Goal: Obtain resource: Obtain resource

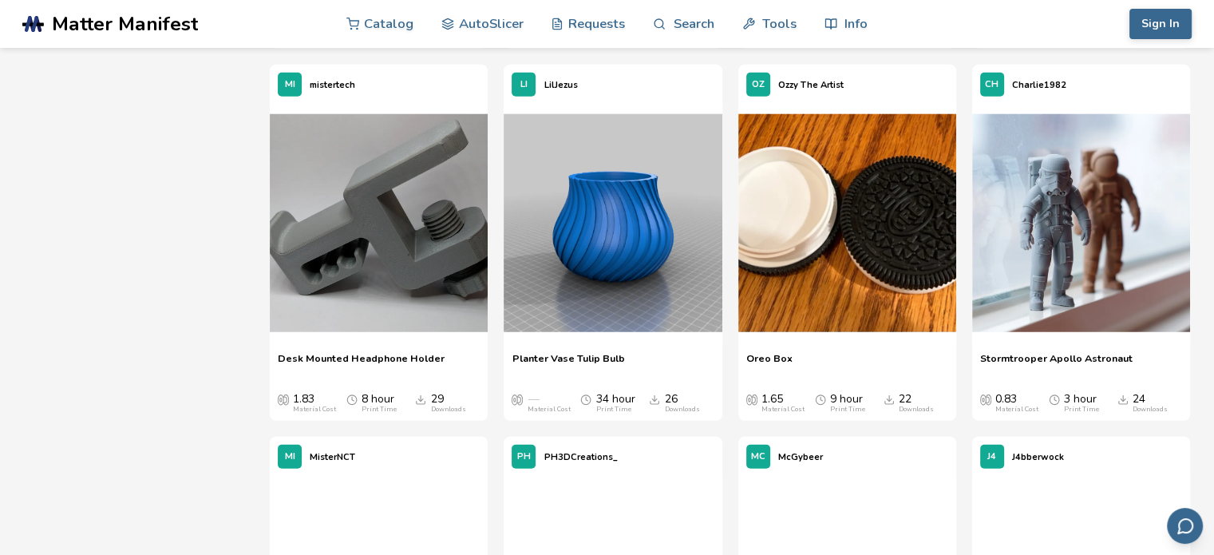
scroll to position [10298, 0]
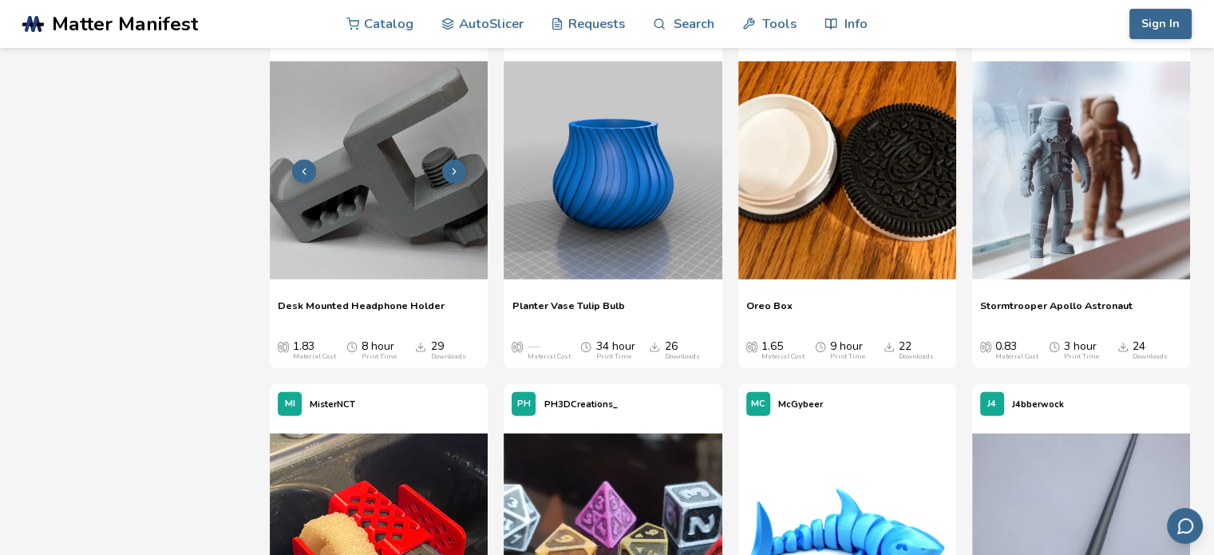
click at [367, 188] on img at bounding box center [379, 170] width 218 height 218
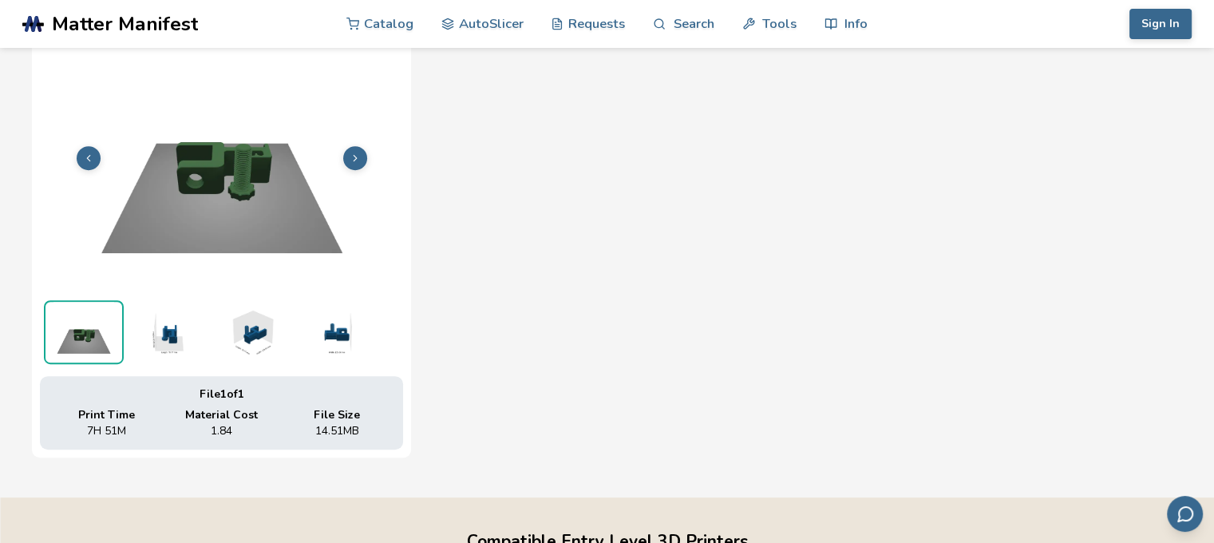
scroll to position [637, 0]
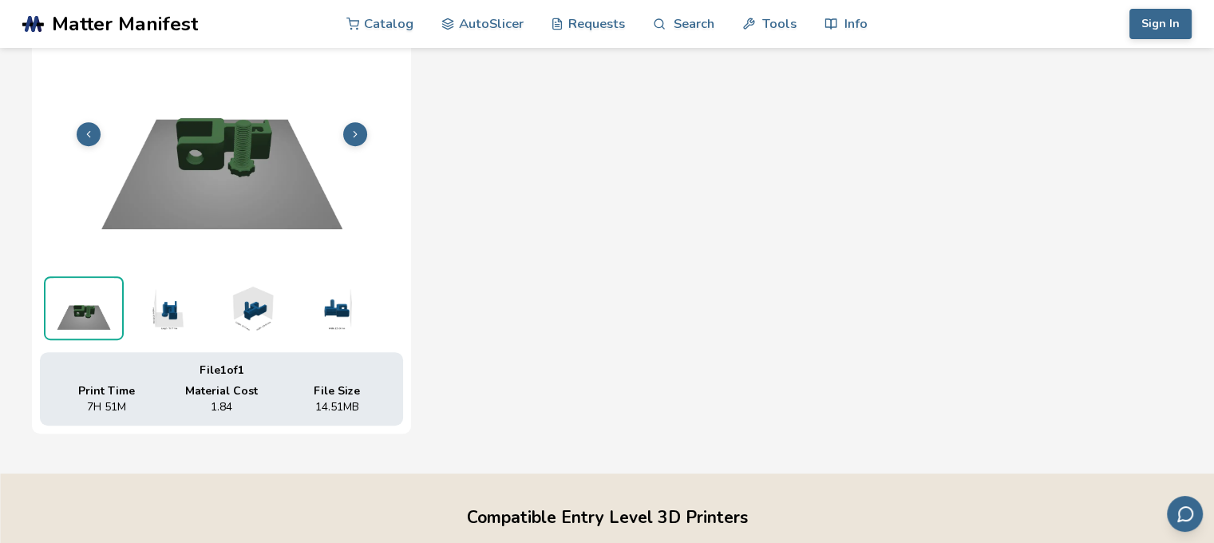
click at [261, 318] on img at bounding box center [252, 308] width 80 height 64
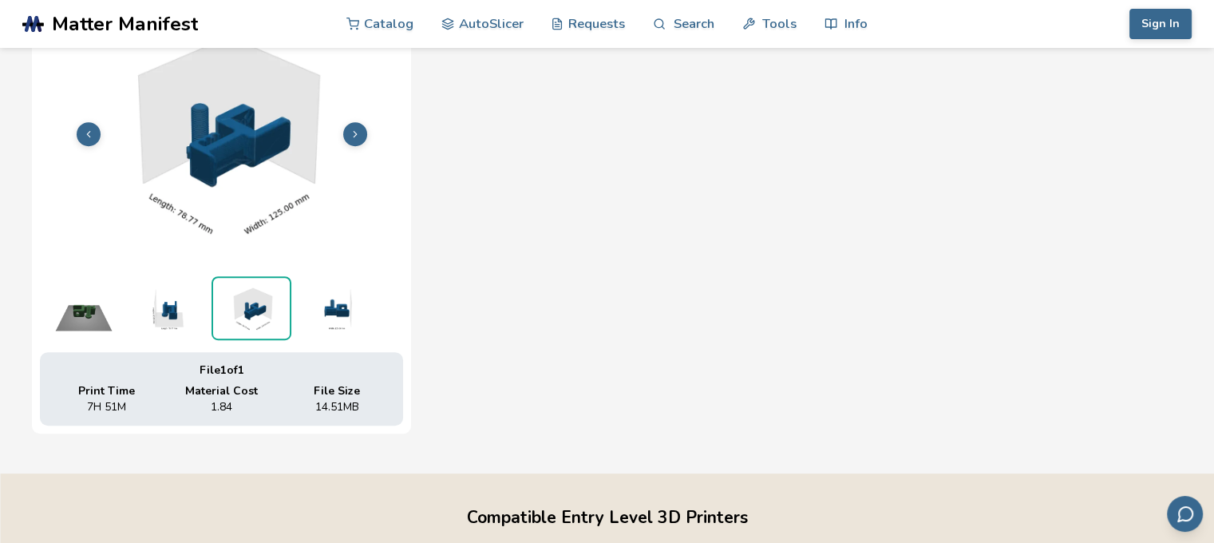
click at [321, 311] on img at bounding box center [335, 308] width 80 height 64
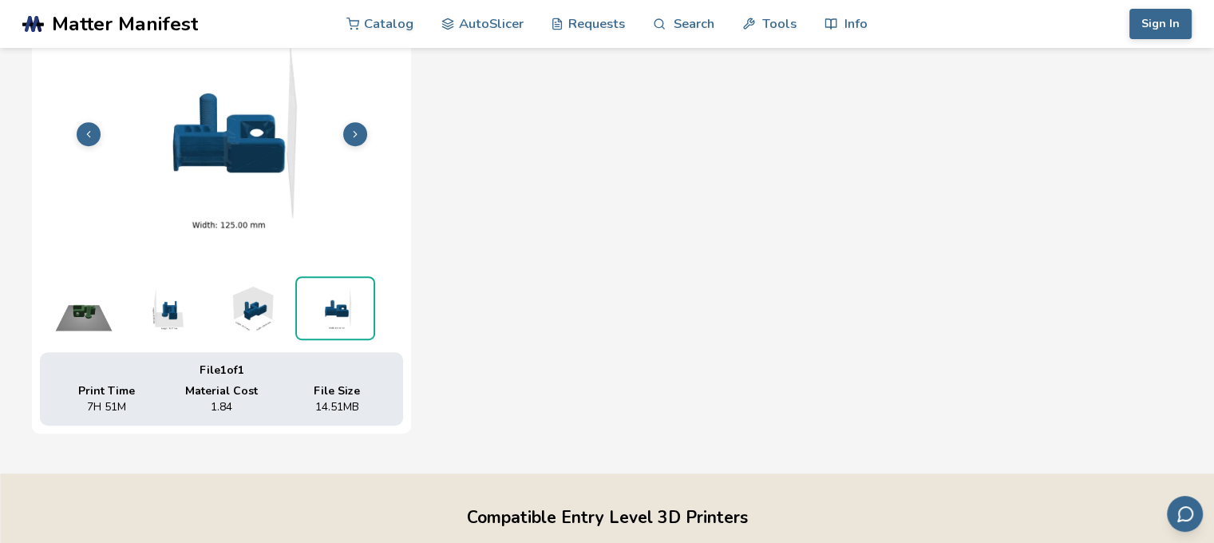
click at [156, 317] on img at bounding box center [168, 308] width 80 height 64
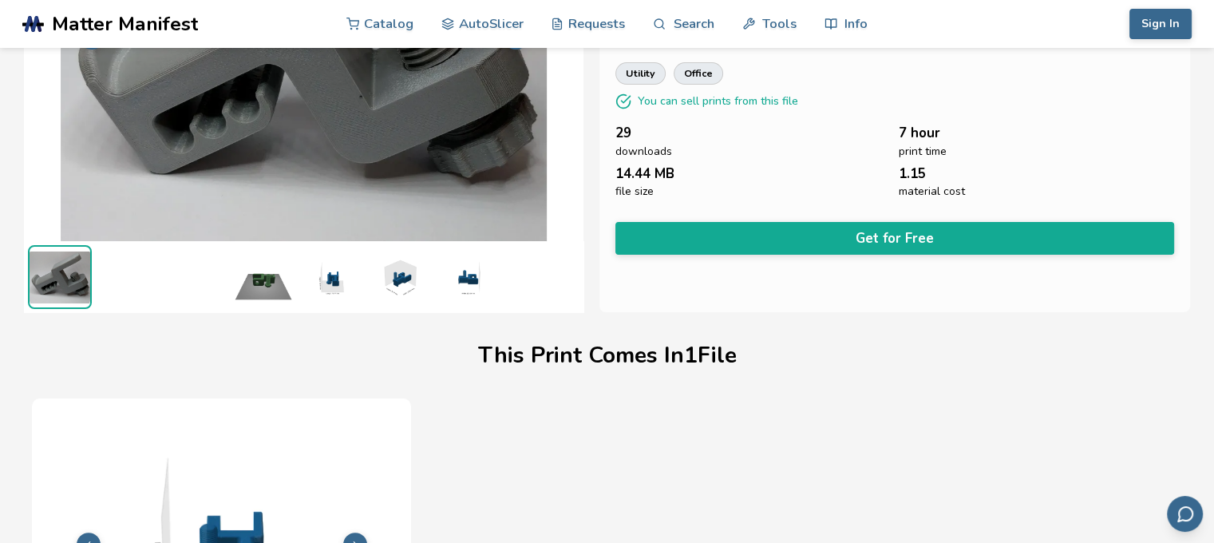
scroll to position [158, 0]
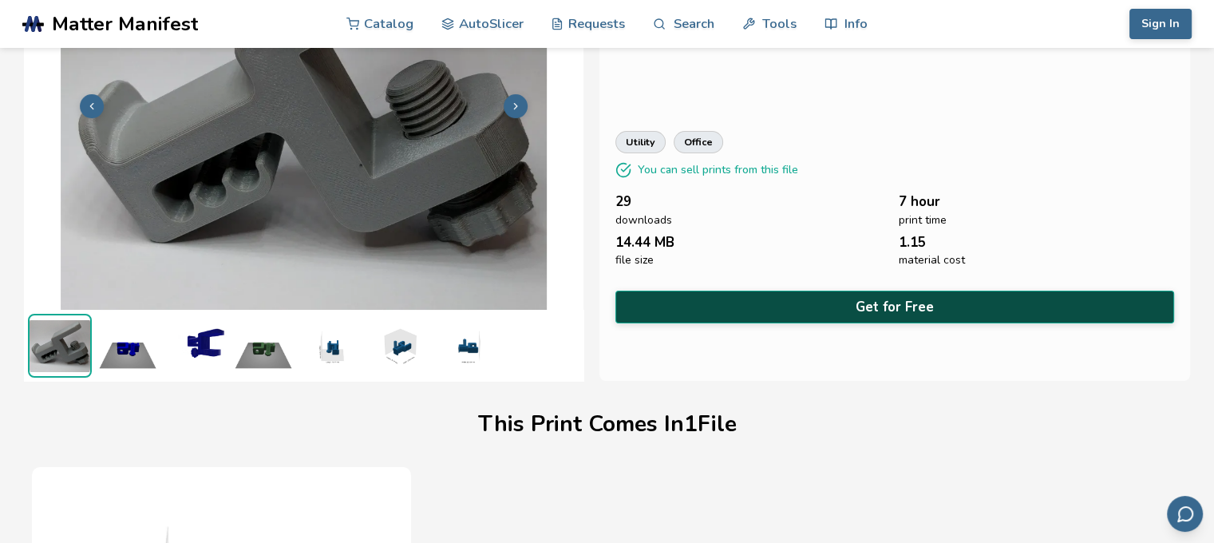
click at [779, 303] on button "Get for Free" at bounding box center [894, 307] width 559 height 33
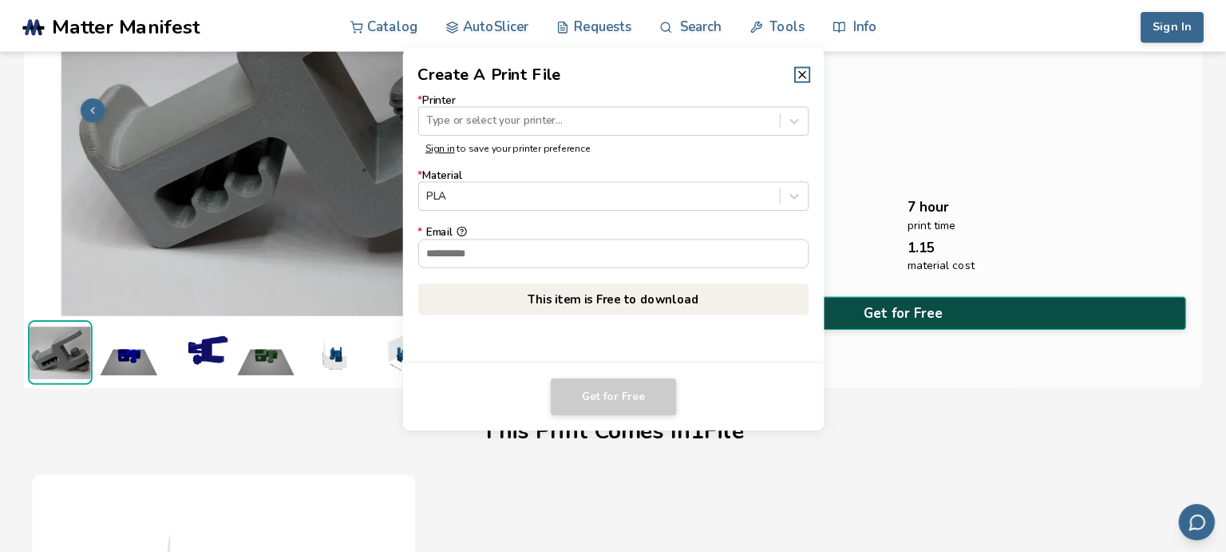
scroll to position [156, 0]
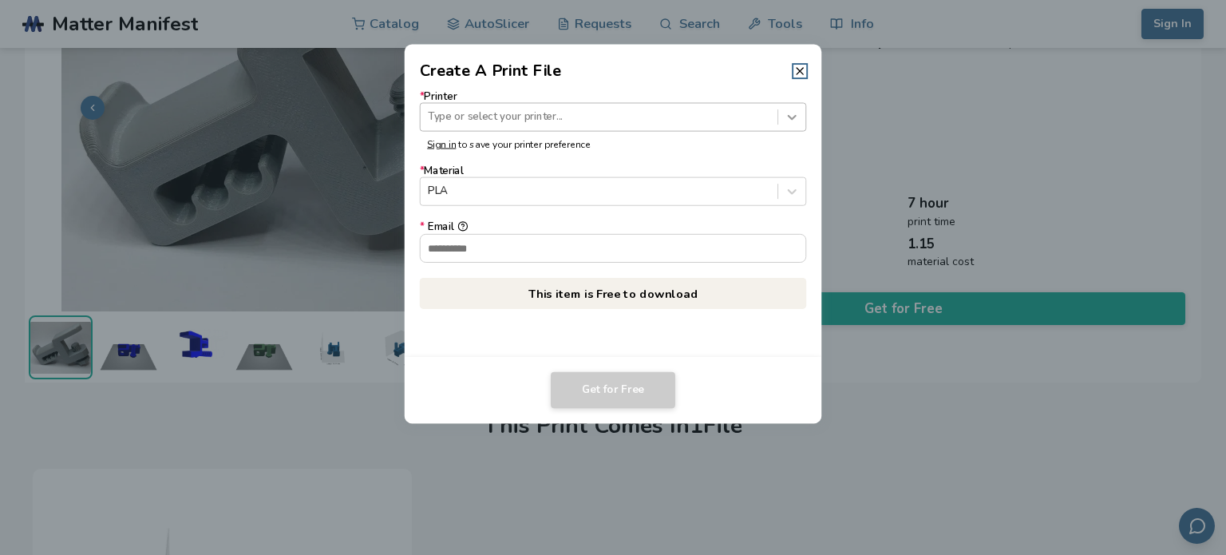
click at [794, 118] on icon at bounding box center [792, 116] width 15 height 15
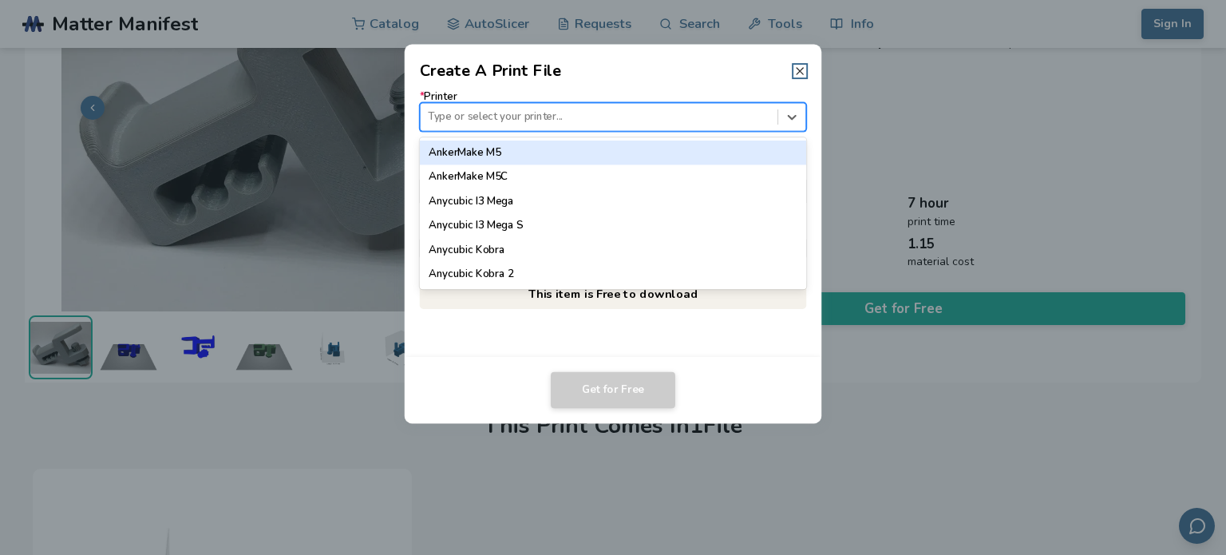
click at [804, 65] on icon at bounding box center [799, 71] width 13 height 13
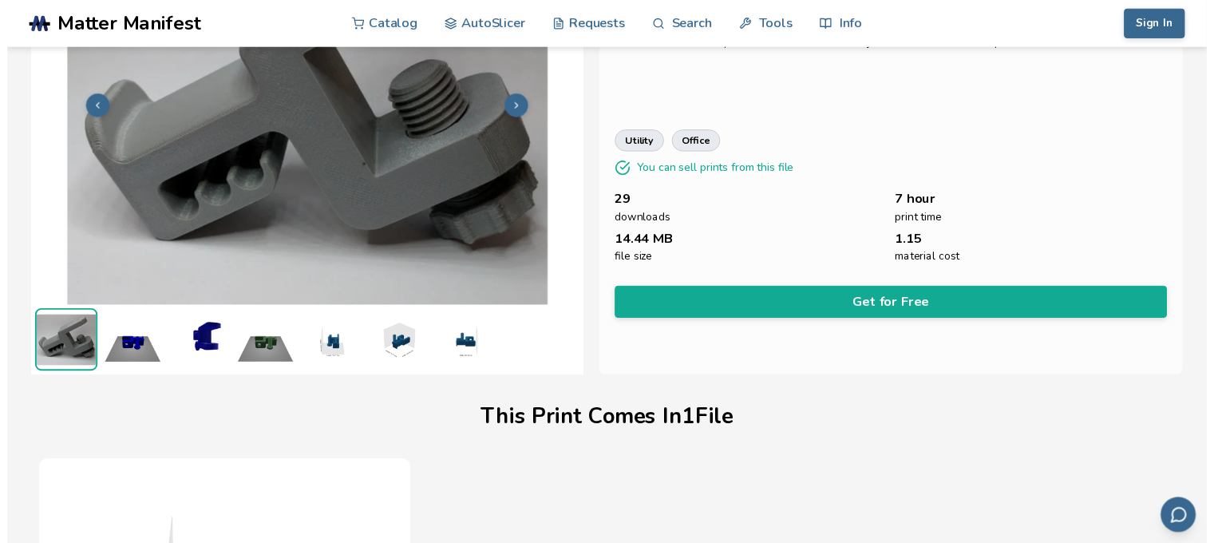
scroll to position [158, 0]
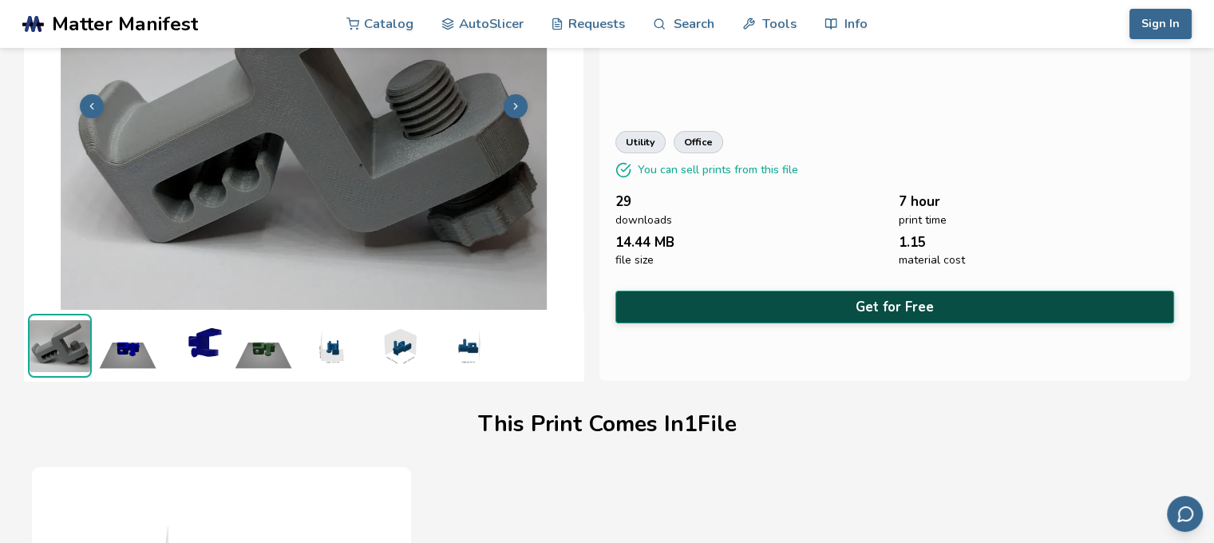
click at [730, 299] on button "Get for Free" at bounding box center [894, 307] width 559 height 33
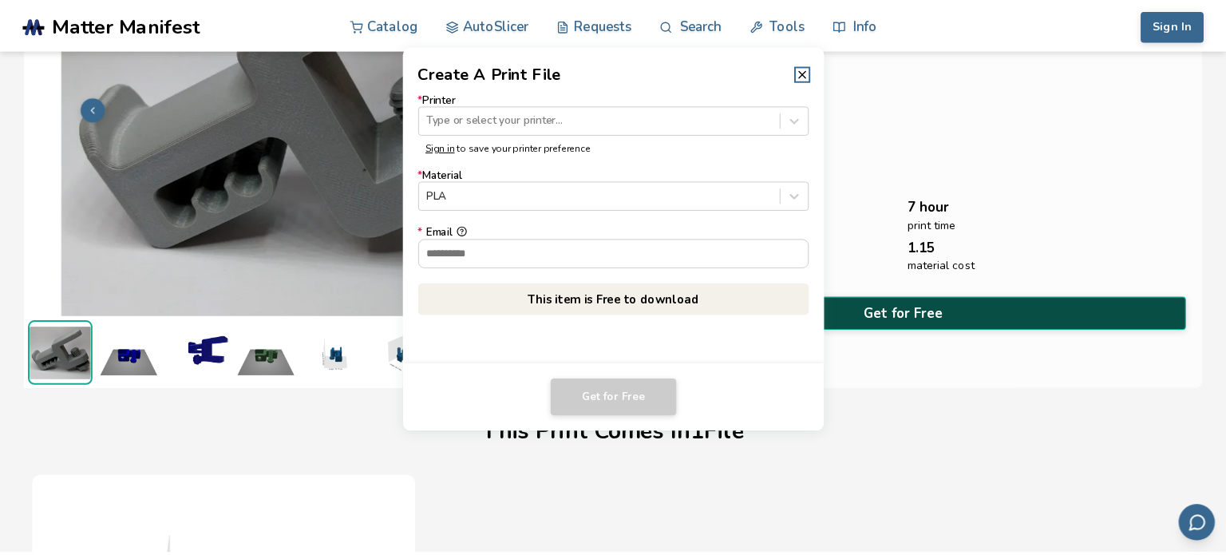
scroll to position [156, 0]
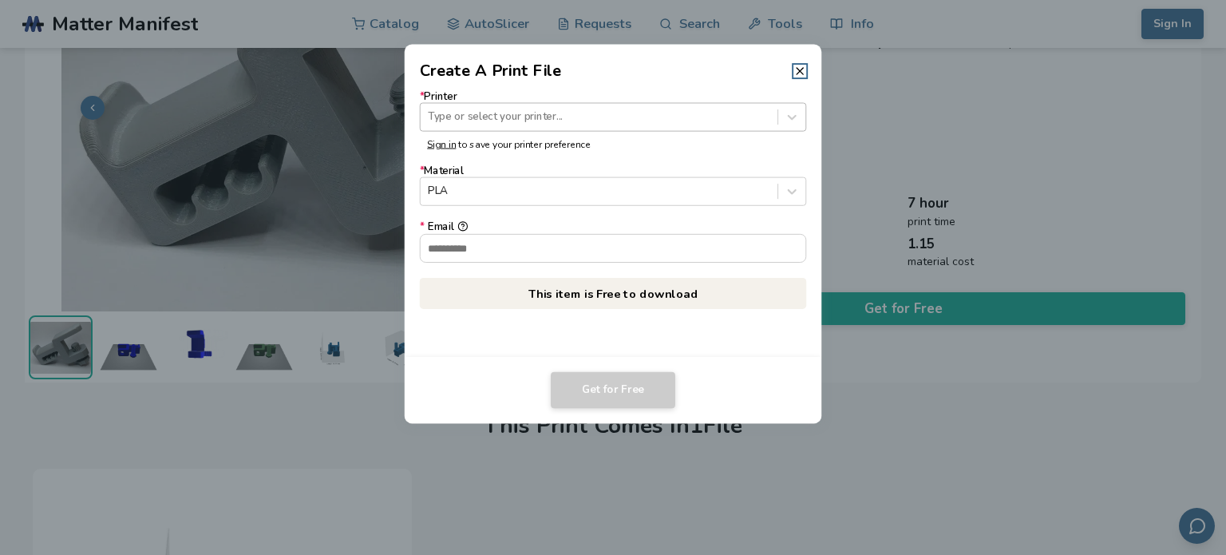
click at [670, 117] on div at bounding box center [599, 116] width 342 height 15
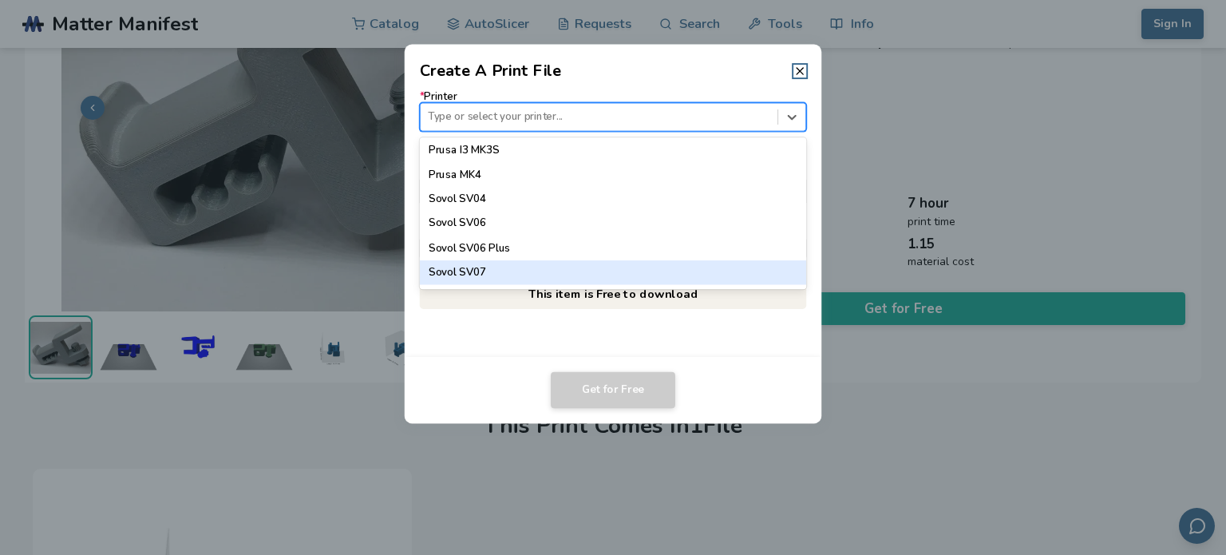
scroll to position [1486, 0]
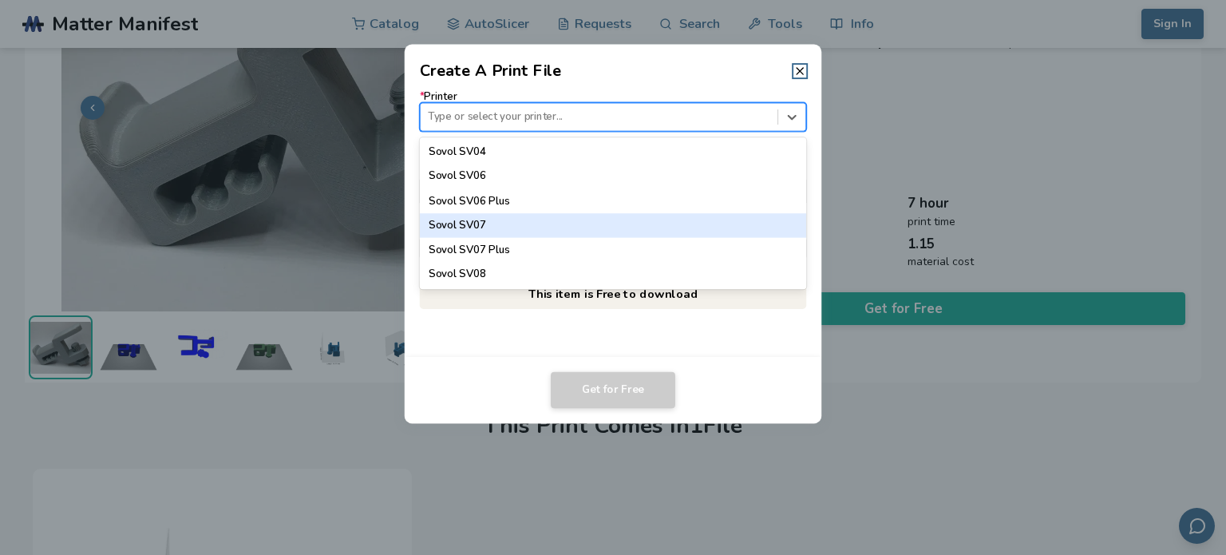
click at [676, 229] on div "Sovol SV07" at bounding box center [613, 225] width 387 height 24
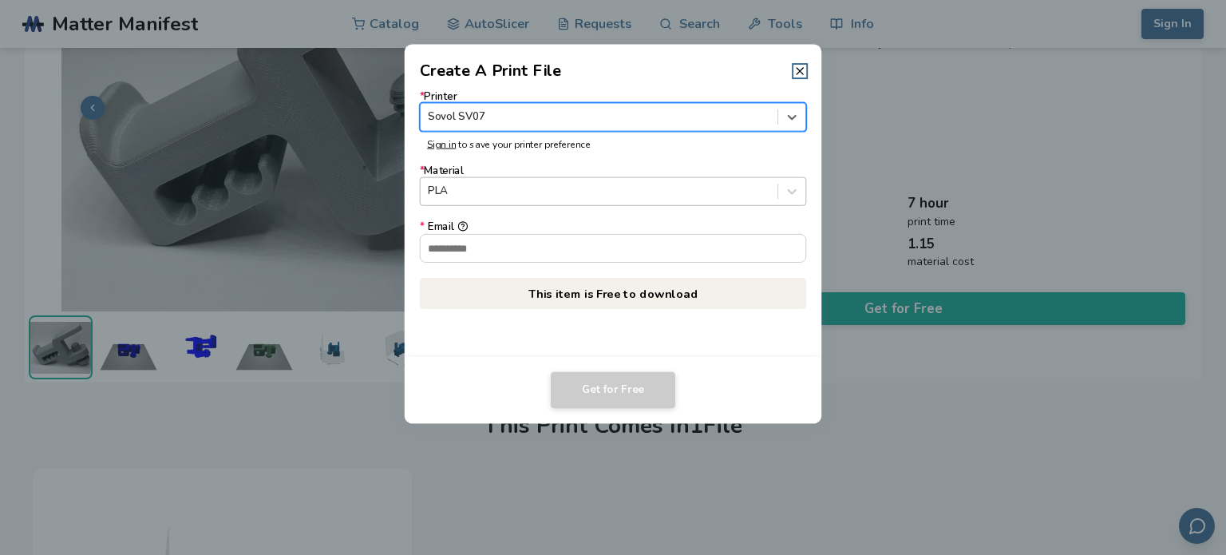
click at [705, 190] on div at bounding box center [599, 191] width 342 height 15
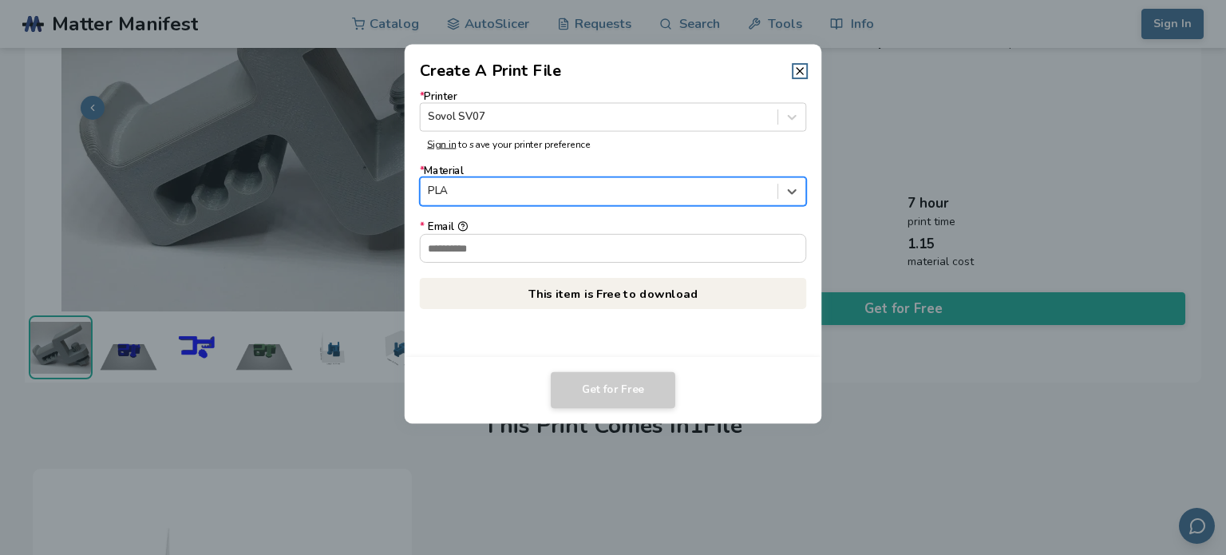
click at [705, 190] on div at bounding box center [599, 191] width 342 height 15
click at [805, 66] on icon at bounding box center [799, 71] width 13 height 13
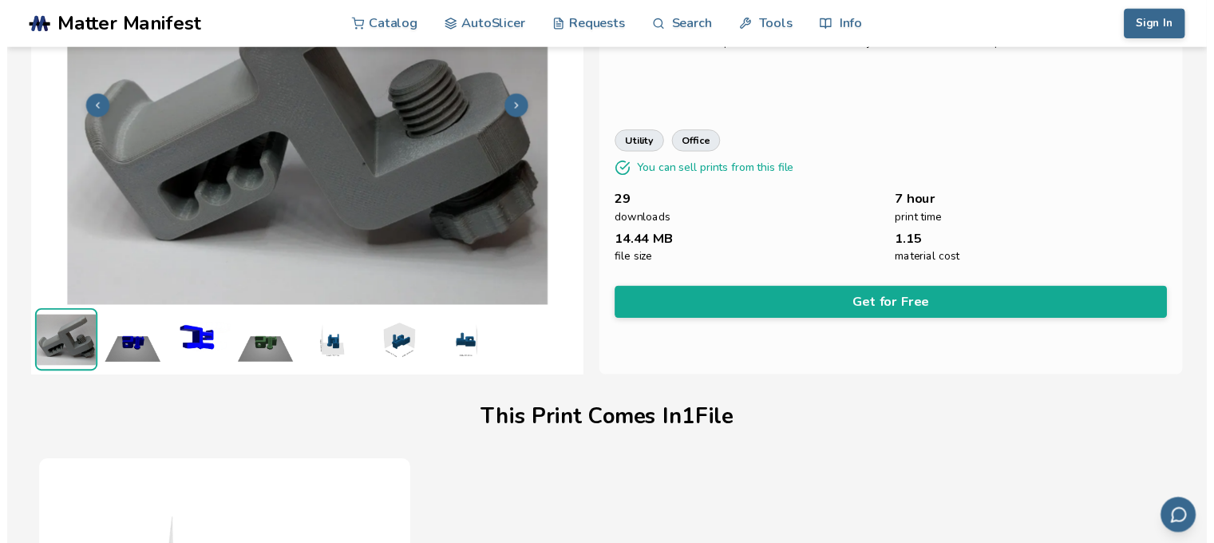
scroll to position [158, 0]
